Goal: Task Accomplishment & Management: Manage account settings

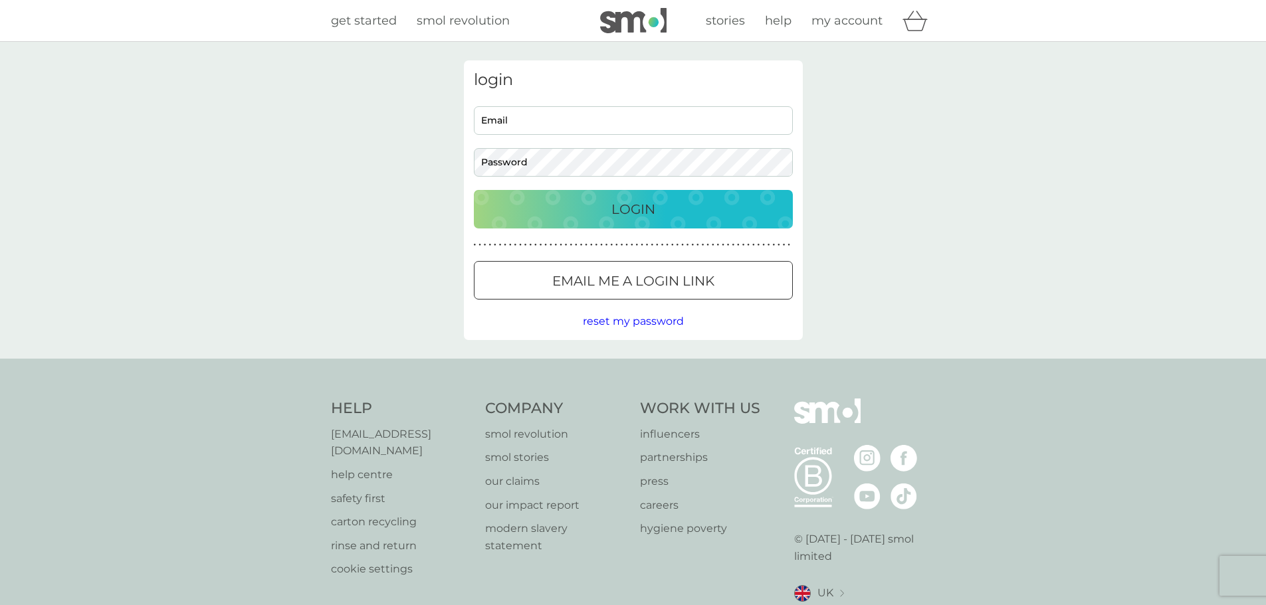
type input "[PERSON_NAME][EMAIL_ADDRESS][PERSON_NAME][DOMAIN_NAME]"
click at [611, 217] on p "Login" at bounding box center [633, 209] width 44 height 21
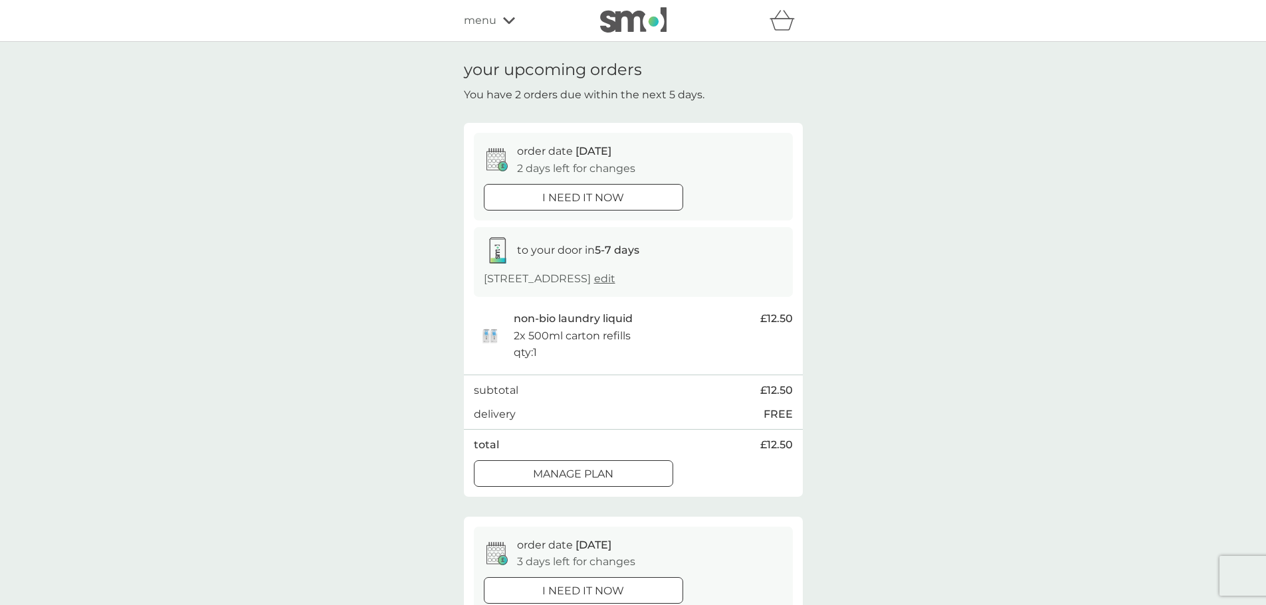
click at [602, 467] on p "Manage plan" at bounding box center [573, 474] width 80 height 17
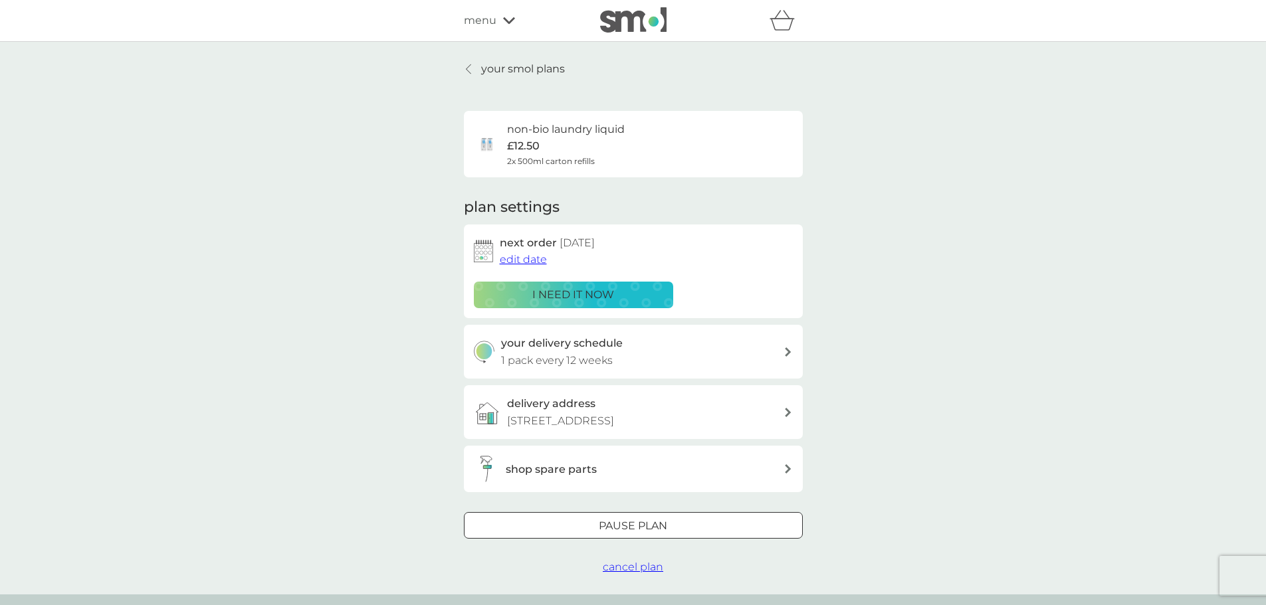
click at [525, 259] on span "edit date" at bounding box center [523, 259] width 47 height 13
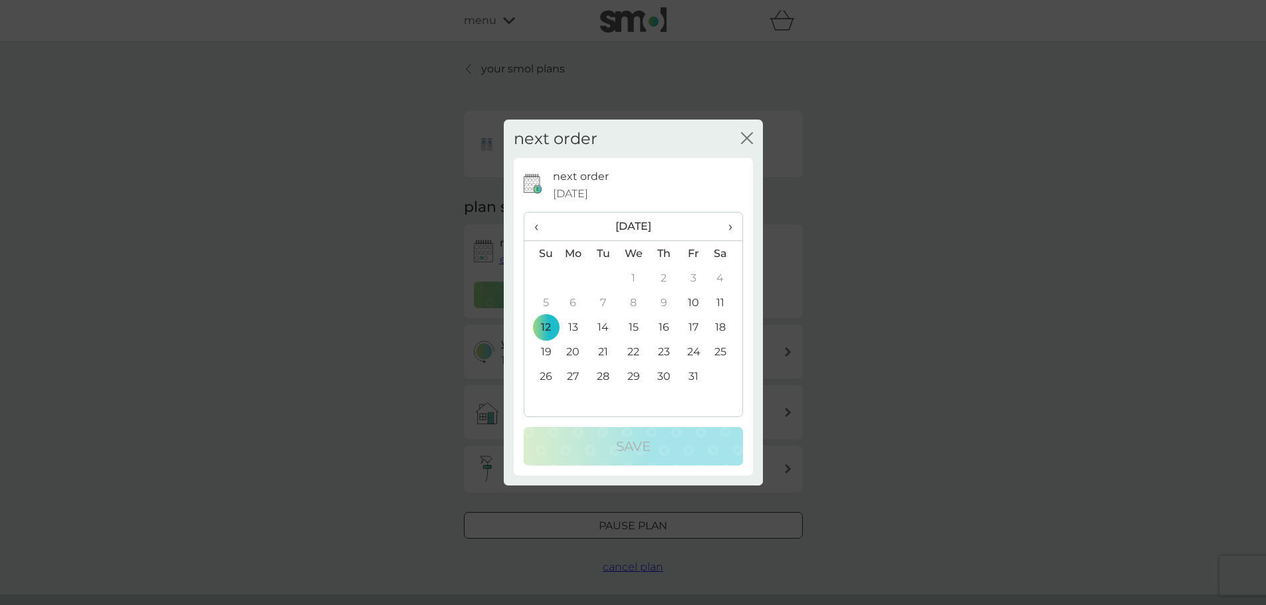
click at [730, 218] on span "›" at bounding box center [724, 227] width 13 height 28
click at [636, 328] on td "12" at bounding box center [633, 327] width 31 height 25
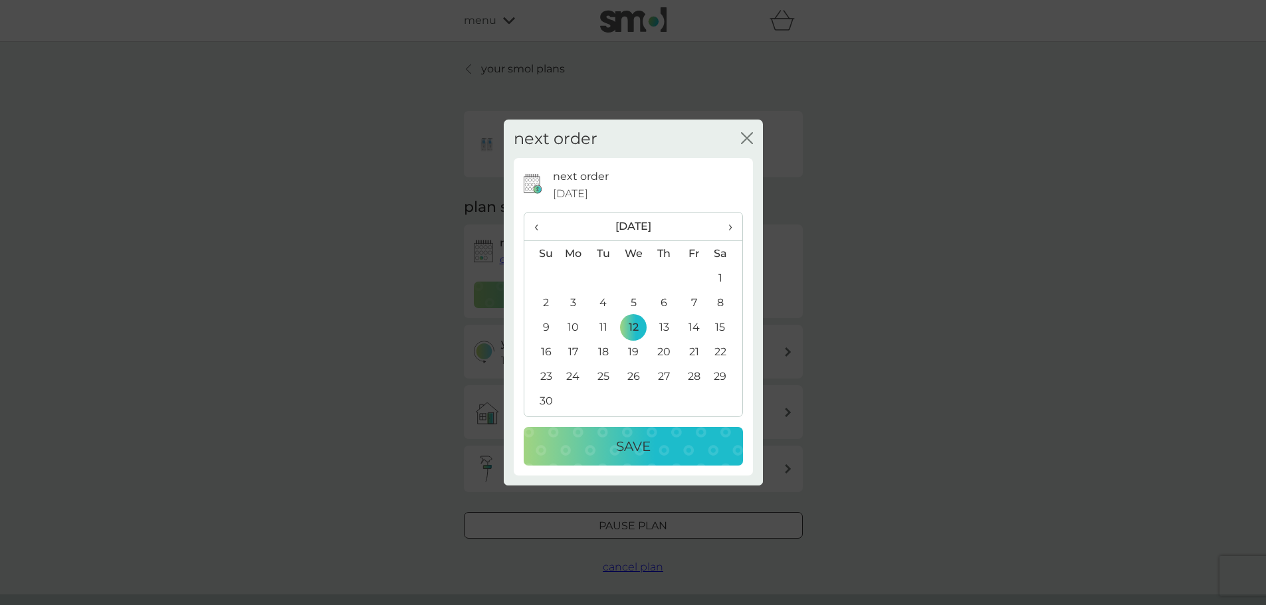
click at [643, 447] on p "Save" at bounding box center [633, 446] width 35 height 21
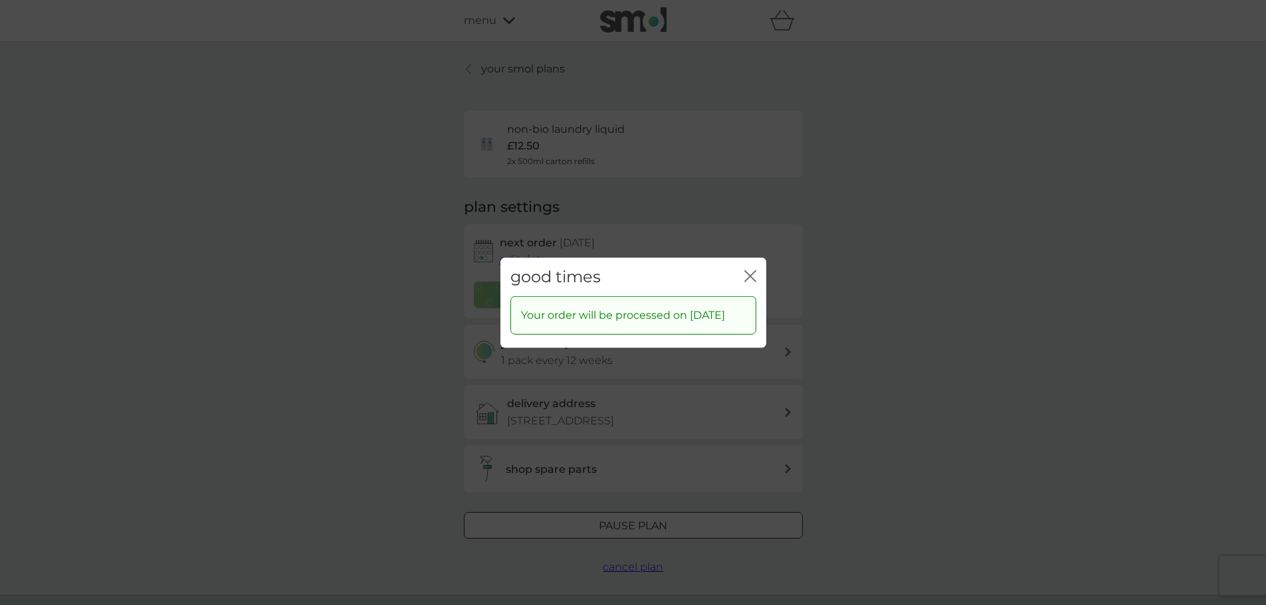
click at [742, 263] on div "good times close" at bounding box center [633, 276] width 266 height 39
click at [750, 271] on icon "close" at bounding box center [752, 276] width 5 height 11
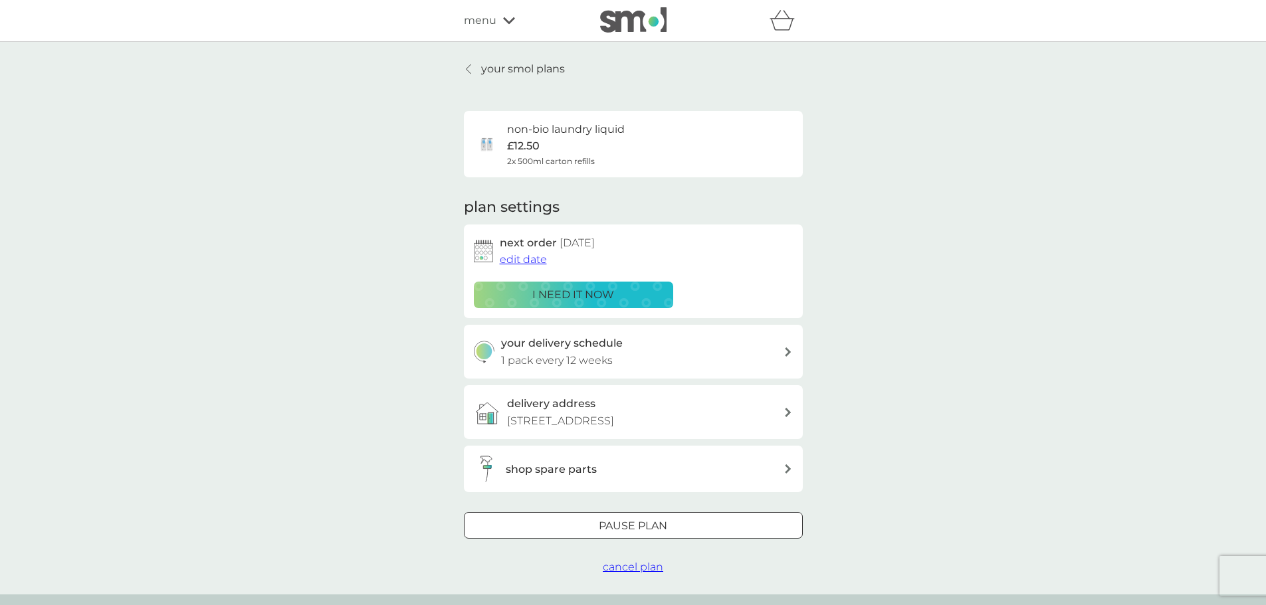
click at [491, 66] on p "your smol plans" at bounding box center [523, 68] width 84 height 17
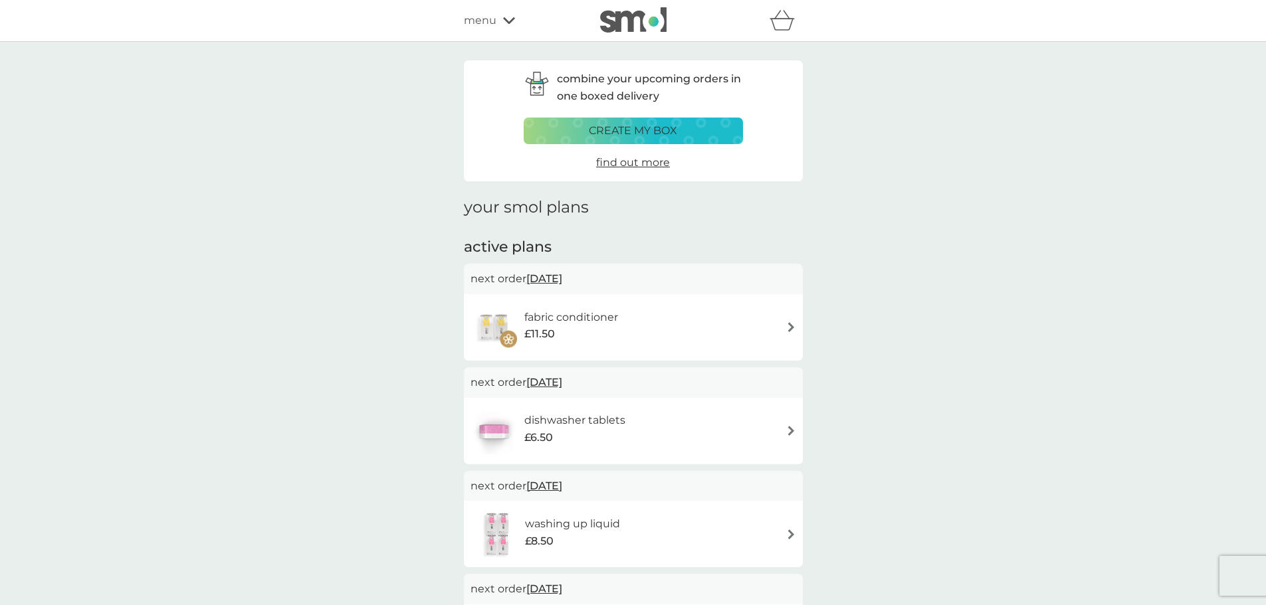
click at [768, 324] on div "fabric conditioner £11.50" at bounding box center [634, 327] width 326 height 47
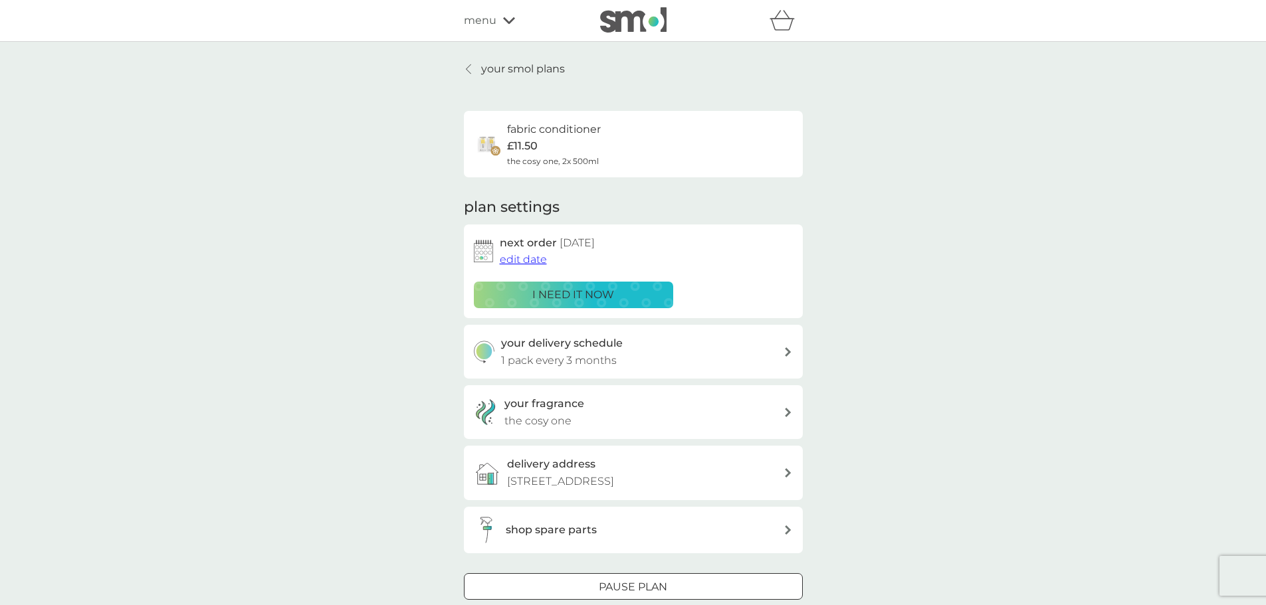
click at [528, 255] on span "edit date" at bounding box center [523, 259] width 47 height 13
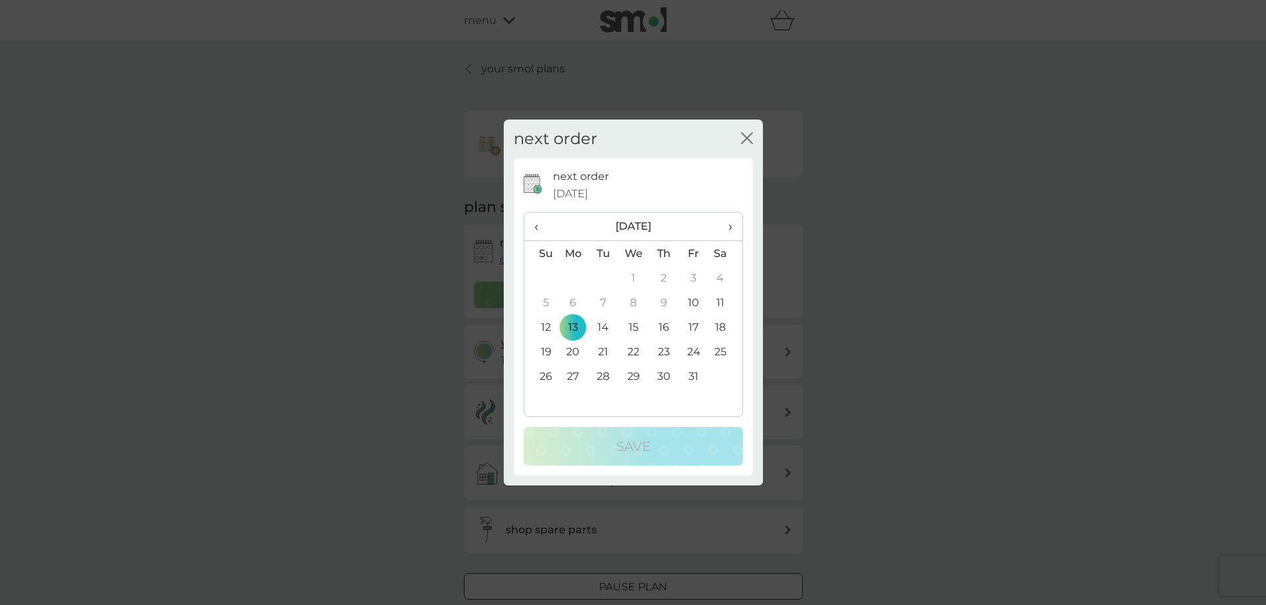
click at [724, 223] on span "›" at bounding box center [724, 227] width 13 height 28
click at [661, 330] on td "13" at bounding box center [664, 327] width 30 height 25
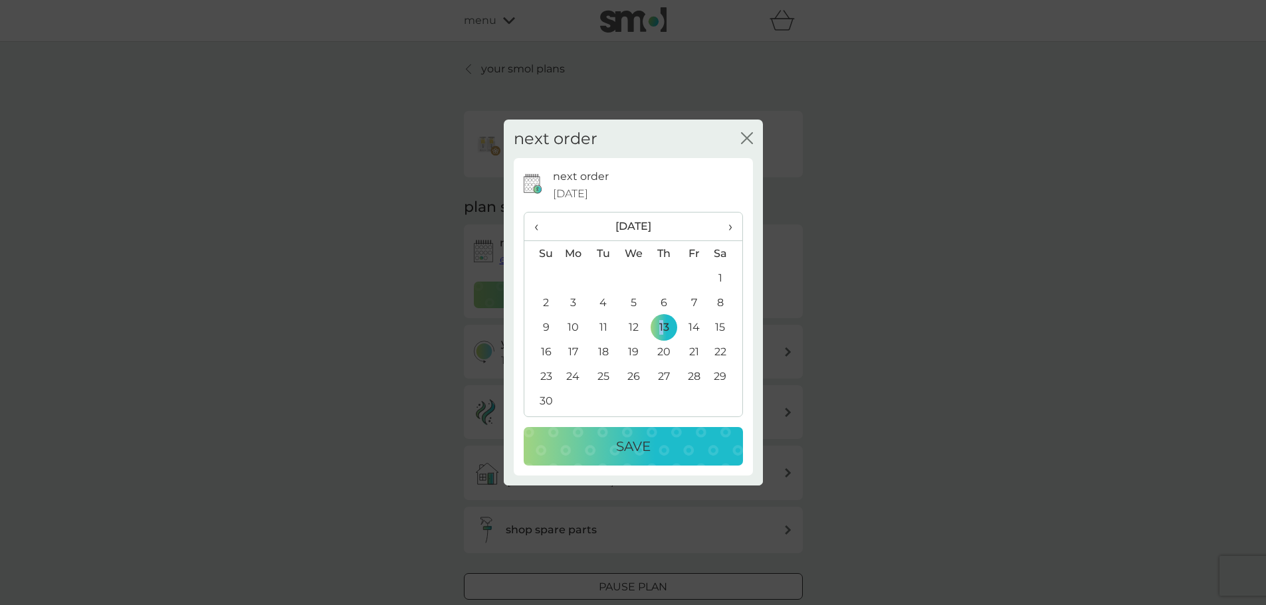
click at [667, 437] on div "Save" at bounding box center [633, 446] width 193 height 21
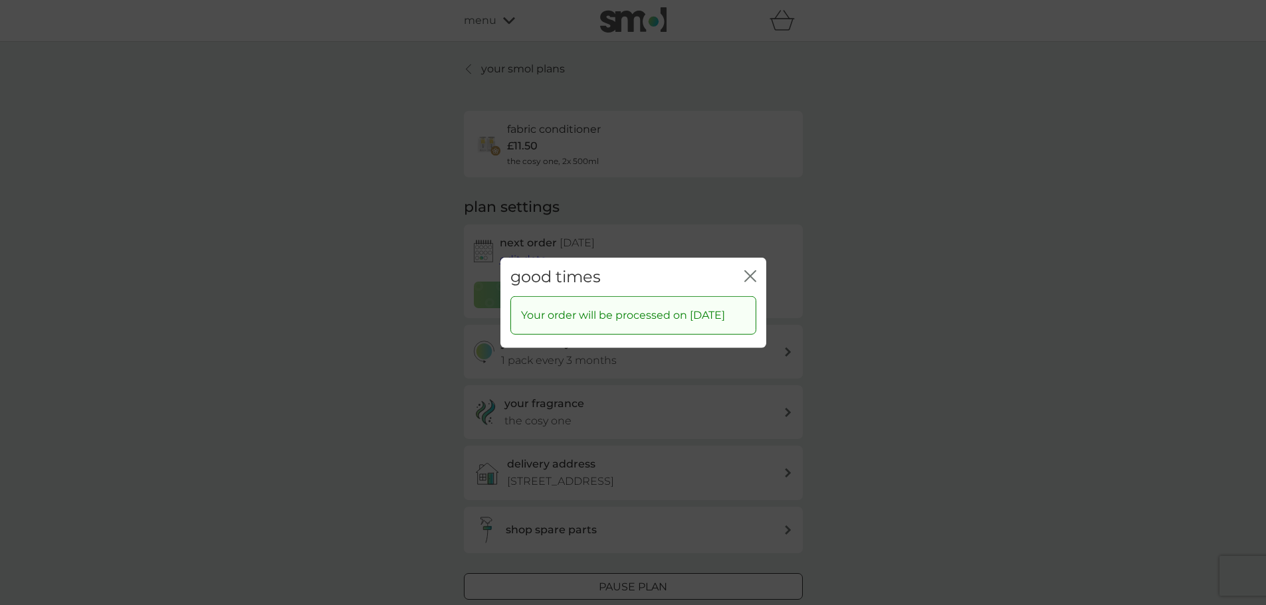
click at [748, 270] on icon "close" at bounding box center [750, 276] width 12 height 12
